Goal: Task Accomplishment & Management: Manage account settings

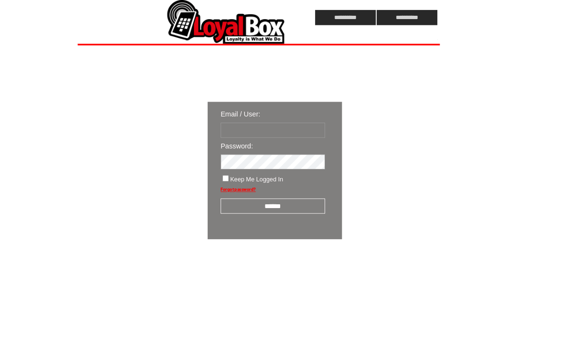
type input "**********"
click input "submit" at bounding box center [0, 0] width 0 height 0
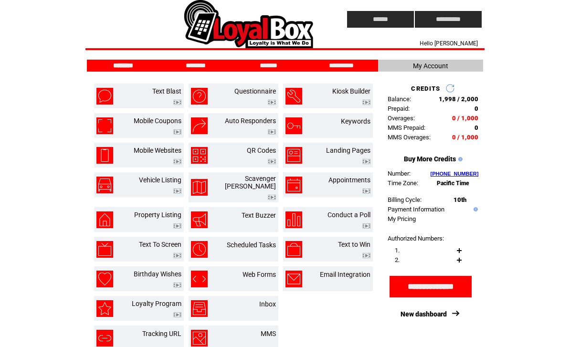
click at [254, 302] on td "Inbox" at bounding box center [256, 308] width 40 height 17
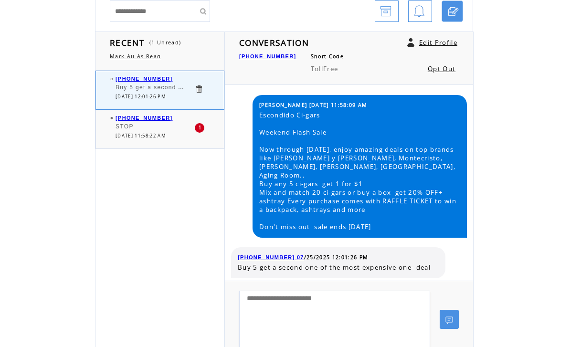
scroll to position [115, 0]
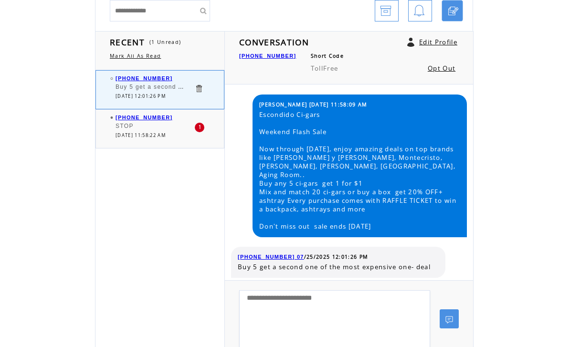
click at [182, 145] on div "(858) 776-3092 STOP 1 07/25/2025 11:58:22 AM" at bounding box center [169, 129] width 147 height 38
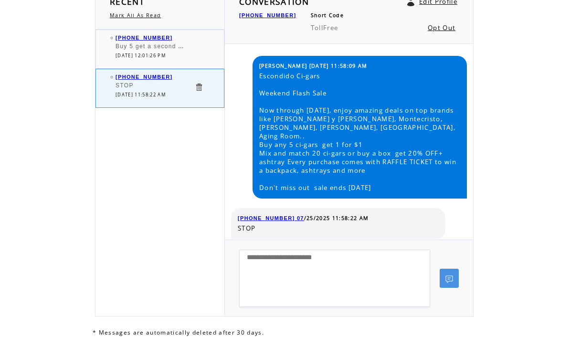
click at [440, 31] on link "Opt Out" at bounding box center [442, 27] width 28 height 9
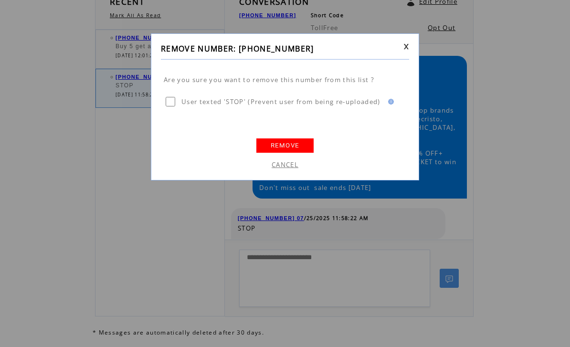
click at [291, 146] on link "REMOVE" at bounding box center [285, 146] width 57 height 14
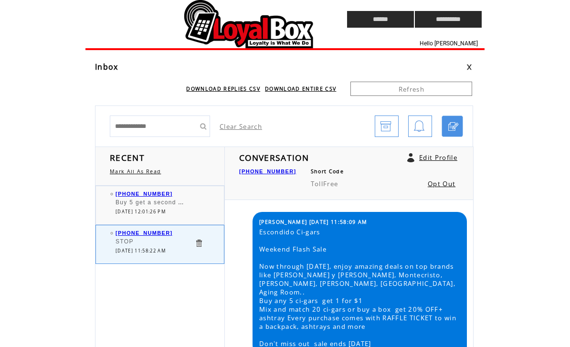
scroll to position [2, 0]
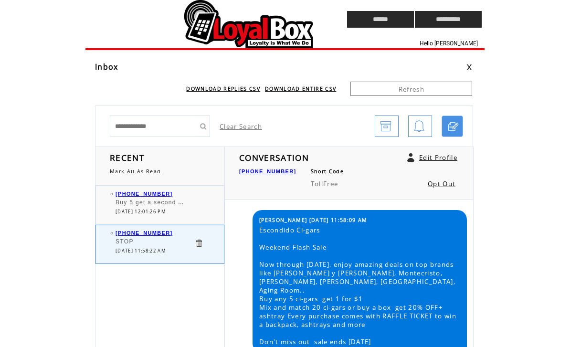
click at [203, 245] on link at bounding box center [198, 243] width 9 height 9
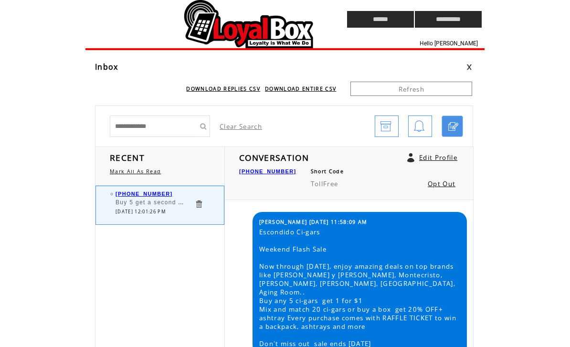
scroll to position [2, 0]
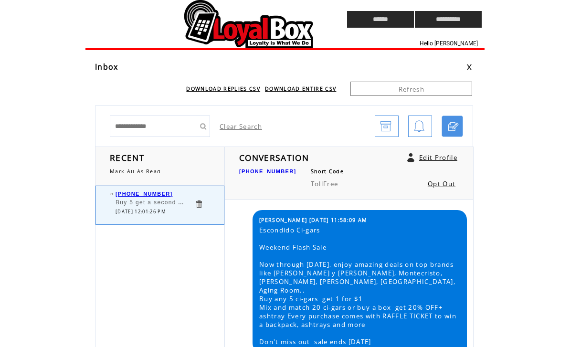
click at [207, 204] on td "0" at bounding box center [203, 204] width 19 height 10
click at [197, 206] on link at bounding box center [198, 204] width 9 height 9
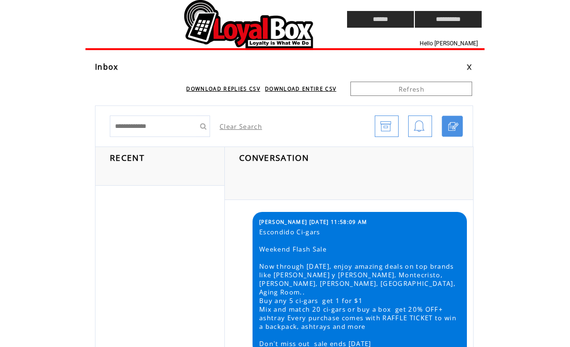
scroll to position [2, 0]
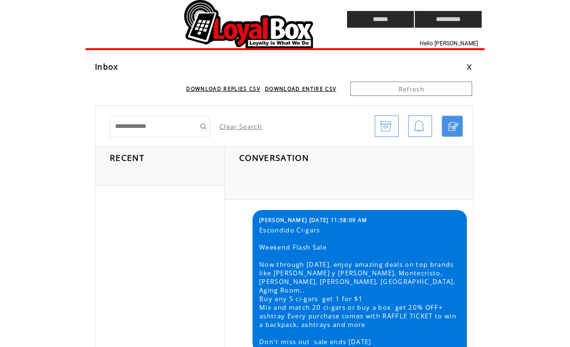
click at [248, 32] on td at bounding box center [199, 19] width 226 height 39
